Goal: Transaction & Acquisition: Purchase product/service

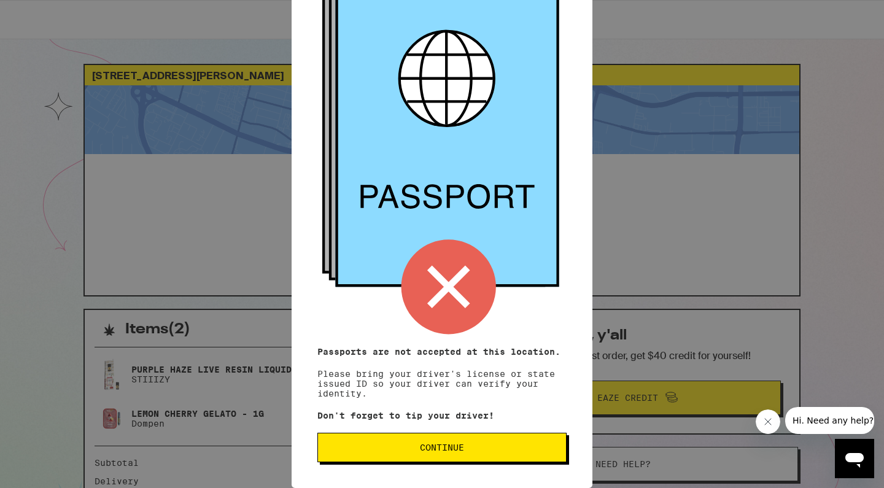
scroll to position [96, 0]
click at [473, 451] on span "Continue" at bounding box center [442, 447] width 228 height 9
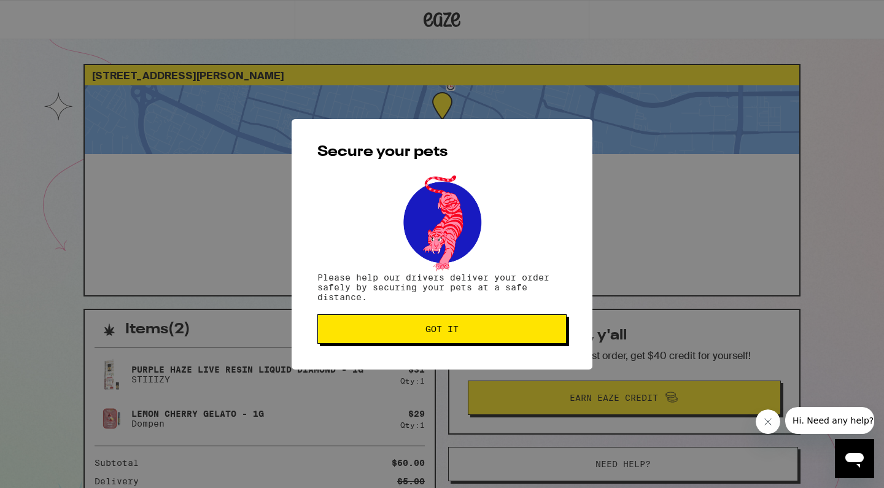
scroll to position [0, 0]
click at [453, 447] on div "Secure your pets Please help our drivers deliver your order safely by securing …" at bounding box center [442, 244] width 884 height 488
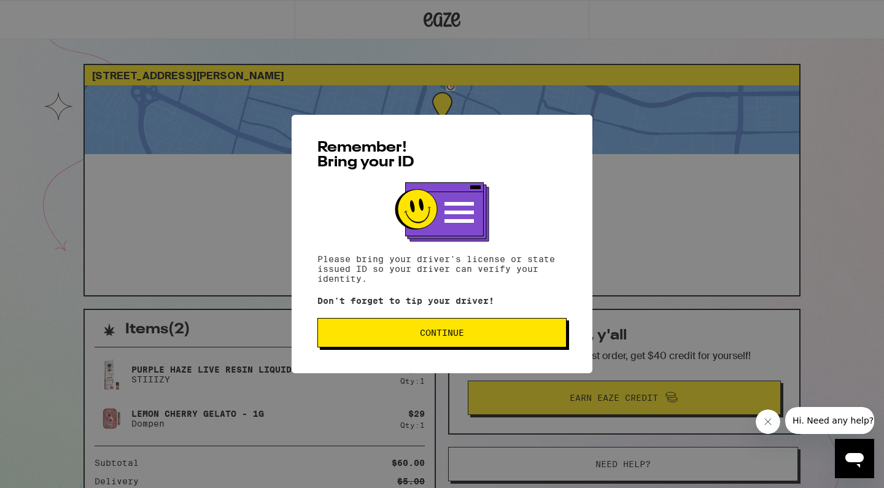
click at [423, 350] on div "Remember! Bring your ID Please bring your driver's license or state issued ID s…" at bounding box center [442, 244] width 301 height 258
click at [422, 331] on span "Continue" at bounding box center [442, 332] width 44 height 9
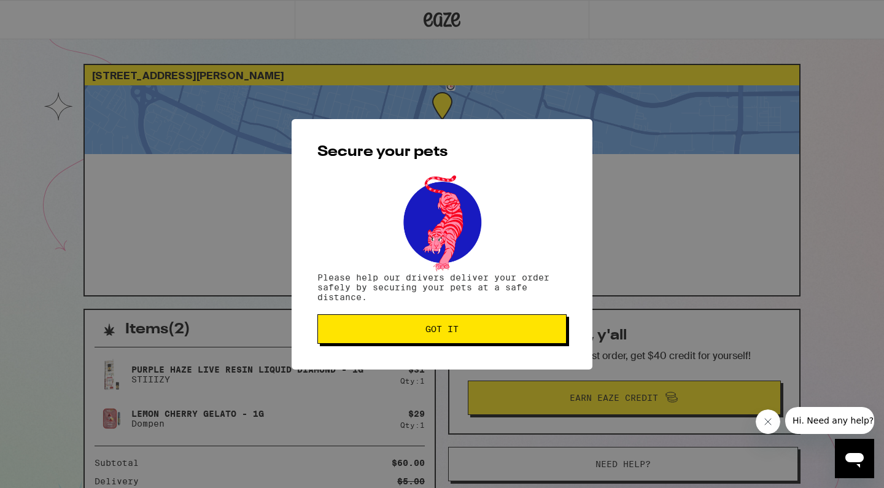
click at [422, 331] on span "Got it" at bounding box center [442, 329] width 228 height 9
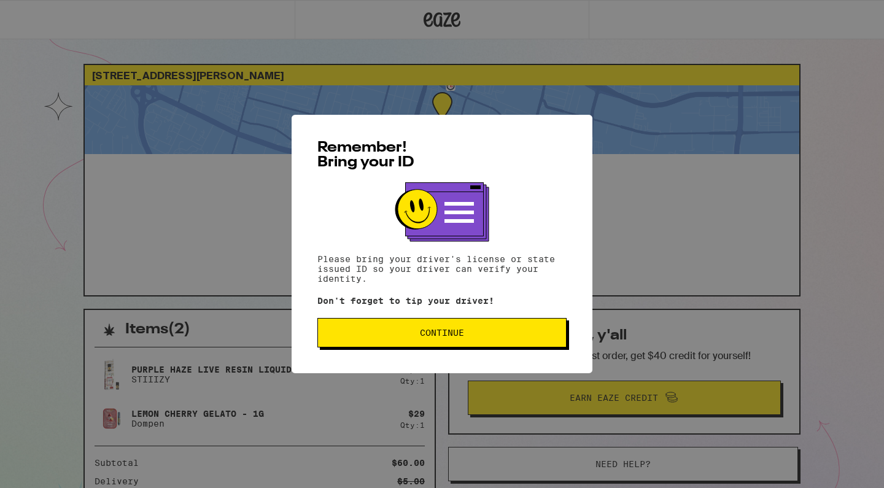
click at [444, 336] on span "Continue" at bounding box center [442, 332] width 44 height 9
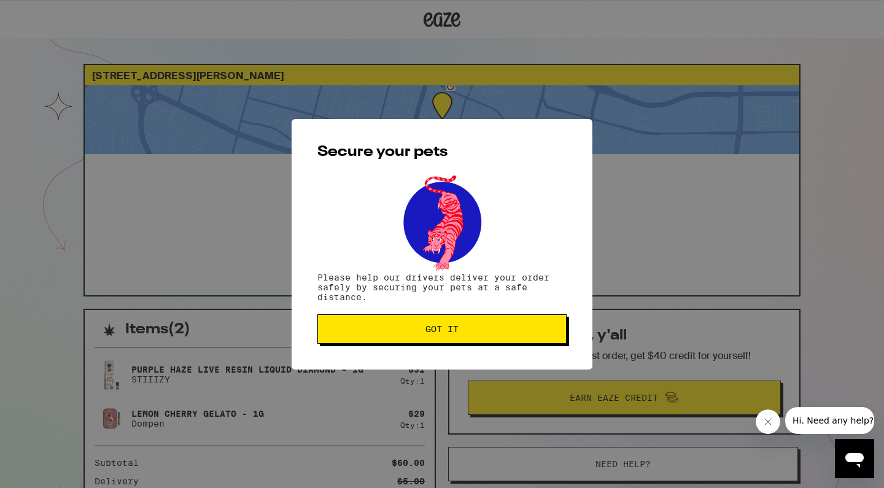
click at [451, 336] on button "Got it" at bounding box center [441, 328] width 249 height 29
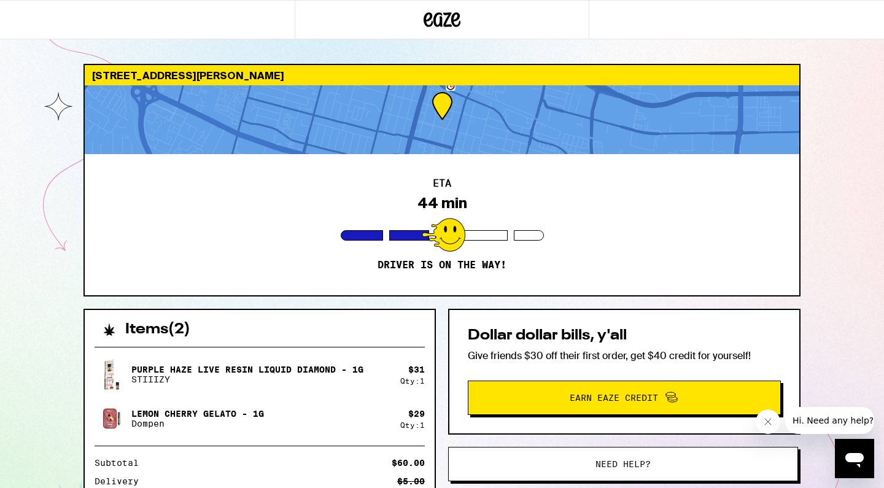
click at [502, 457] on button "Need help?" at bounding box center [623, 464] width 350 height 34
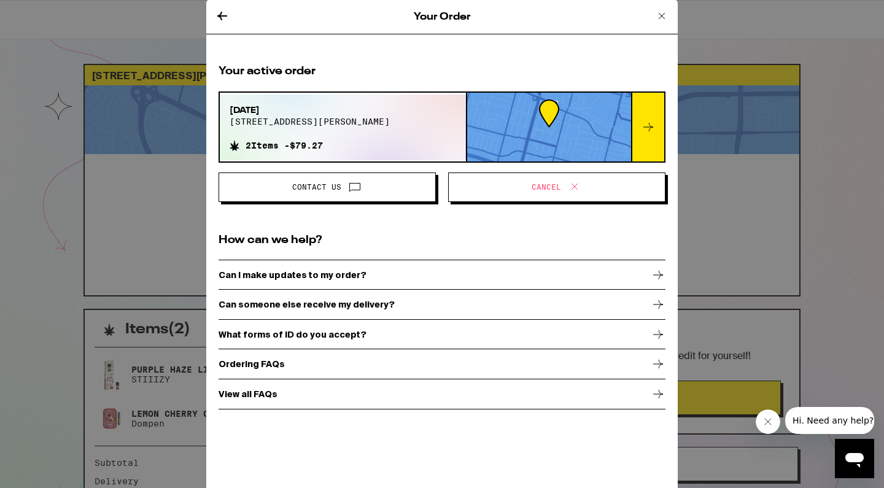
click at [505, 188] on span "Cancel" at bounding box center [557, 187] width 196 height 16
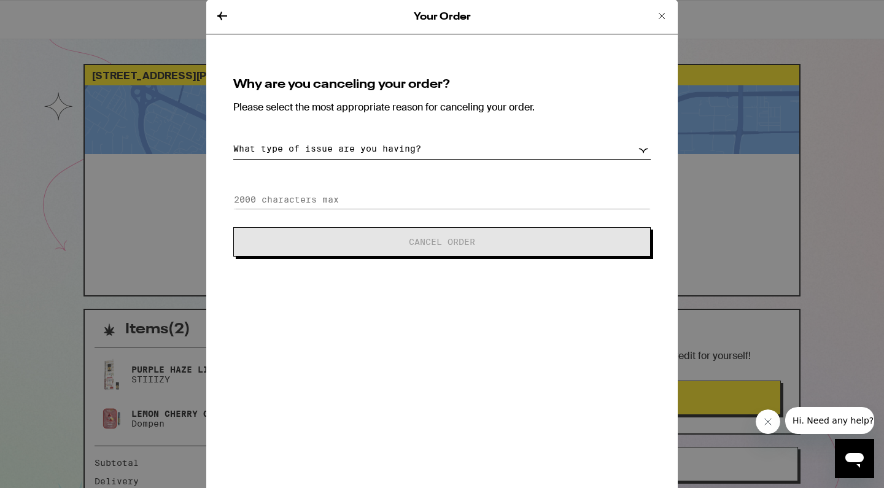
select select "long-eta"
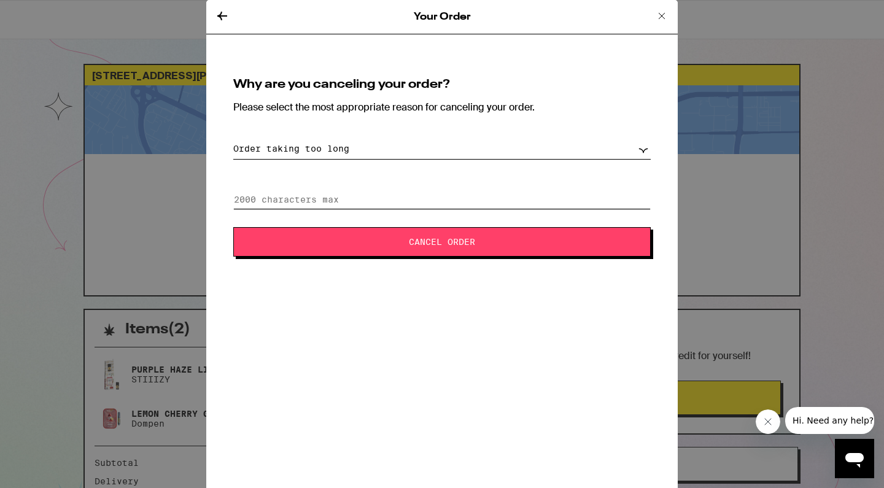
click at [385, 201] on input at bounding box center [441, 199] width 417 height 18
type input "H"
type input "N"
type input "H"
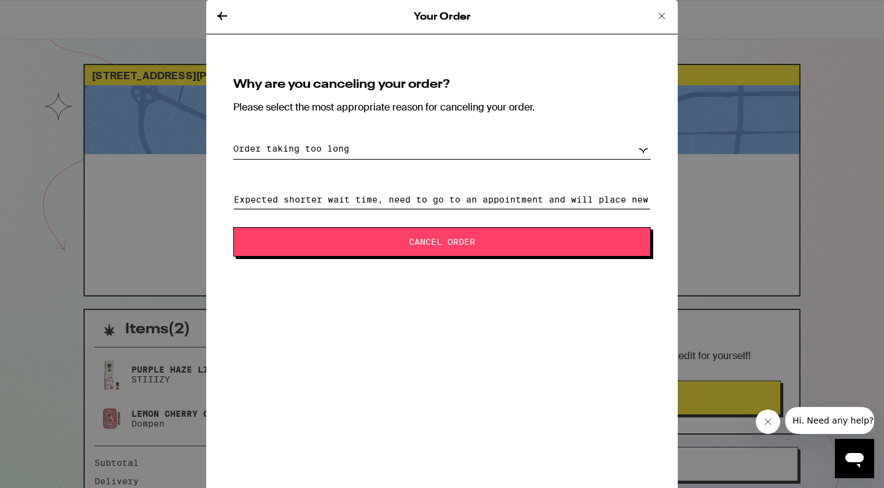
type input "Expected shorter wait time, need to go to an appointment and will place new ord…"
click at [363, 229] on button "Cancel Order" at bounding box center [441, 241] width 417 height 29
